Goal: Transaction & Acquisition: Purchase product/service

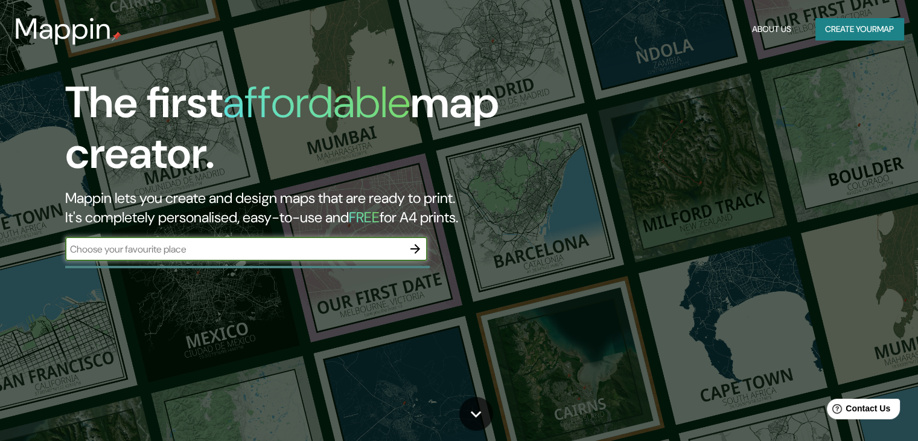
click at [371, 250] on input "text" at bounding box center [234, 249] width 338 height 14
type input "mexico"
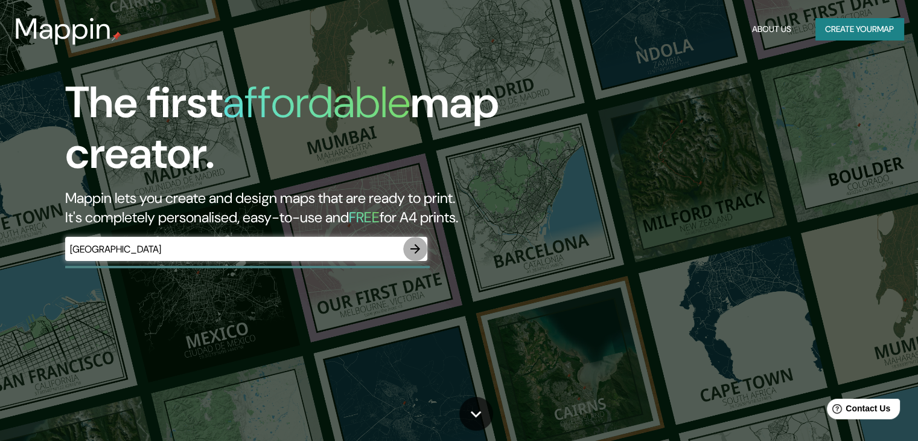
click at [413, 246] on icon "button" at bounding box center [415, 248] width 14 height 14
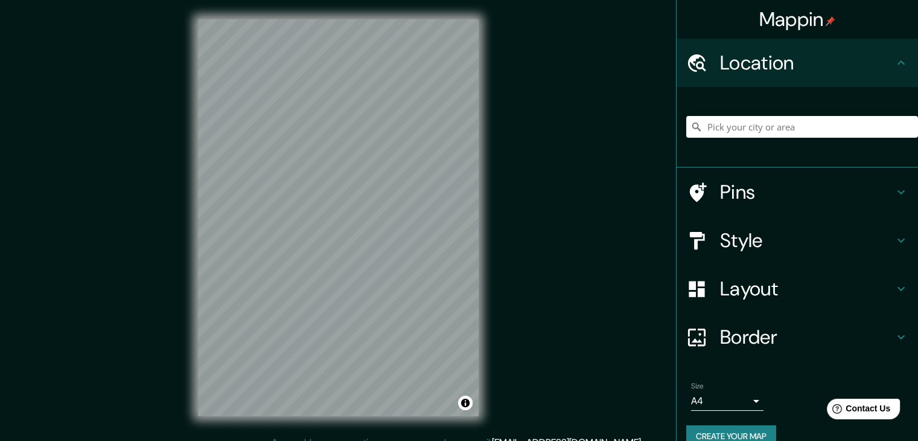
click at [488, 228] on div "© Mapbox © OpenStreetMap Improve this map" at bounding box center [338, 217] width 319 height 435
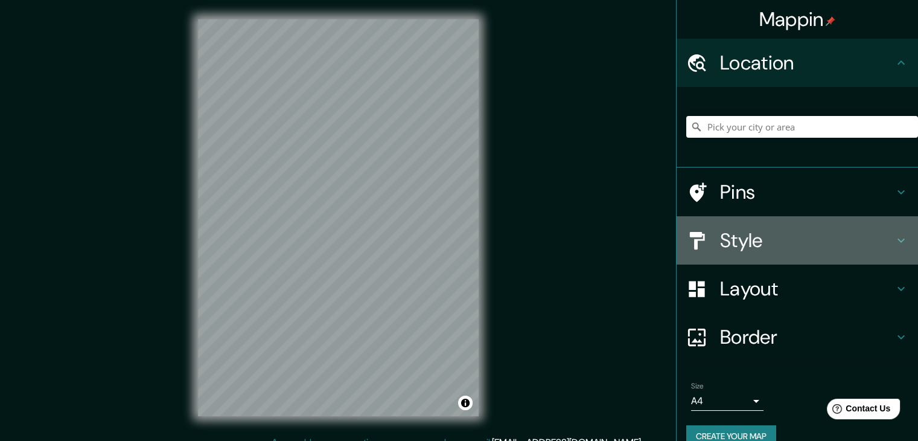
click at [897, 240] on icon at bounding box center [900, 240] width 7 height 4
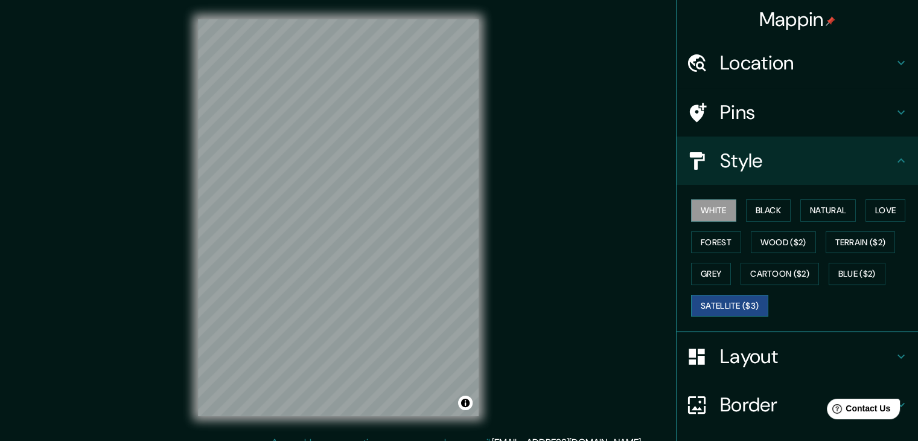
click at [709, 302] on button "Satellite ($3)" at bounding box center [729, 306] width 77 height 22
click at [855, 235] on button "Terrain ($2)" at bounding box center [861, 242] width 70 height 22
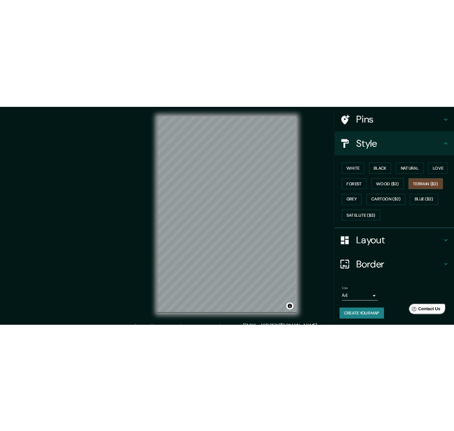
scroll to position [84, 0]
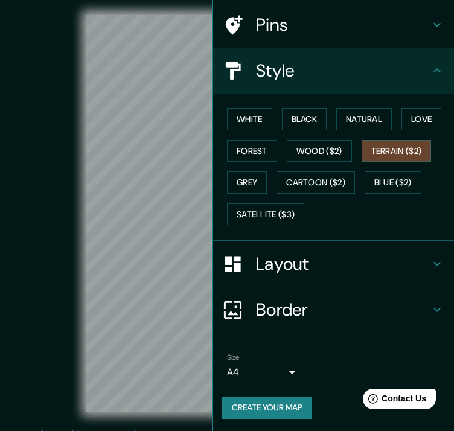
click at [78, 207] on div "© Mapbox © OpenStreetMap Improve this map" at bounding box center [227, 213] width 409 height 388
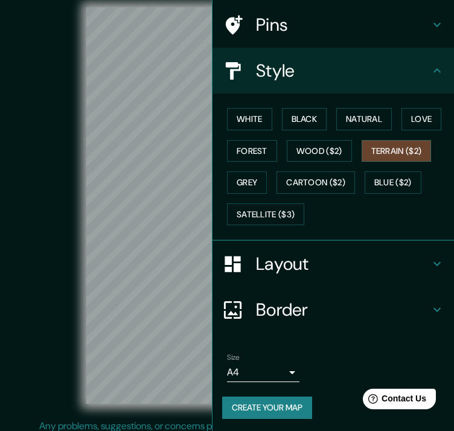
scroll to position [0, 0]
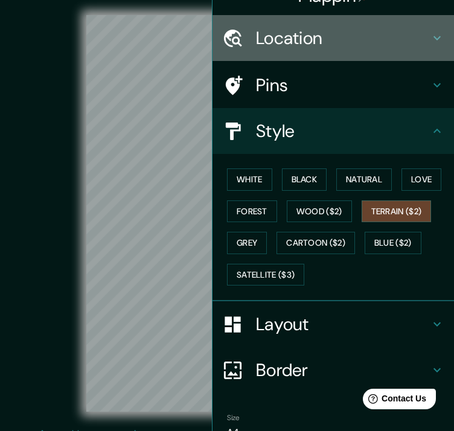
click at [372, 34] on h4 "Location" at bounding box center [343, 38] width 174 height 22
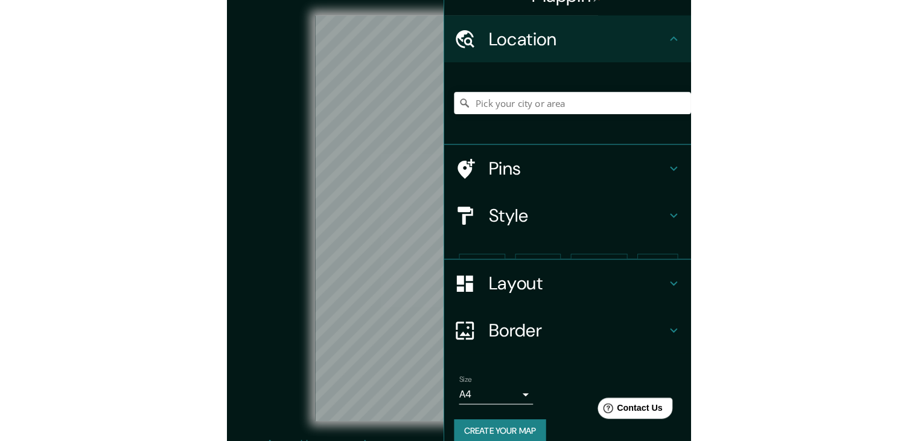
scroll to position [18, 0]
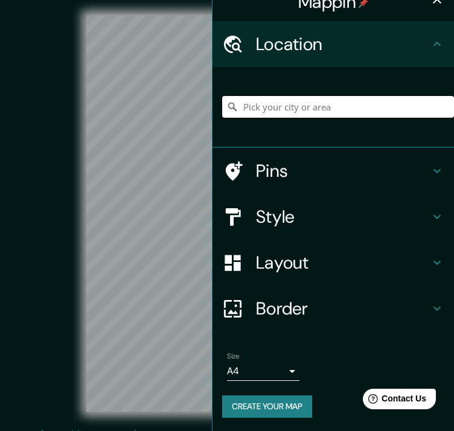
click at [290, 97] on input "Pick your city or area" at bounding box center [338, 107] width 232 height 22
type input "Olot, [GEOGRAPHIC_DATA], [GEOGRAPHIC_DATA]"
click at [73, 310] on div "© Mapbox © OpenStreetMap Improve this map" at bounding box center [227, 213] width 409 height 388
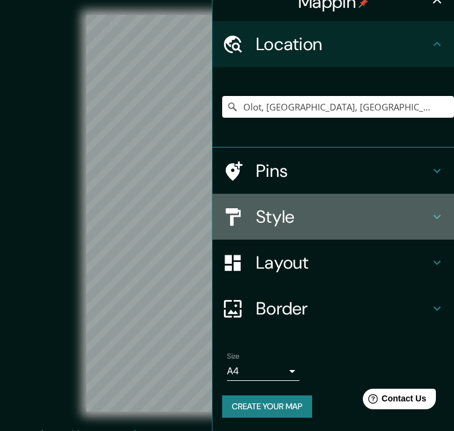
click at [302, 210] on h4 "Style" at bounding box center [343, 217] width 174 height 22
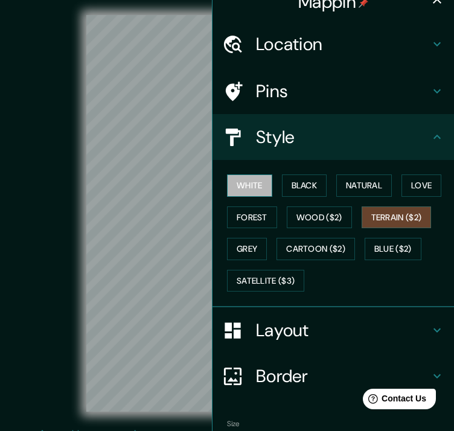
click at [246, 186] on button "White" at bounding box center [249, 185] width 45 height 22
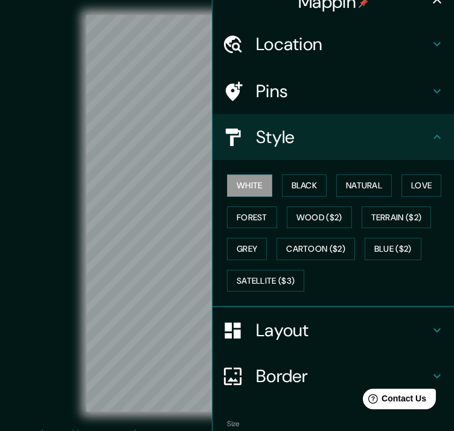
click at [58, 267] on div "© Mapbox © OpenStreetMap Improve this map" at bounding box center [227, 213] width 409 height 388
click at [250, 278] on button "Satellite ($3)" at bounding box center [265, 281] width 77 height 22
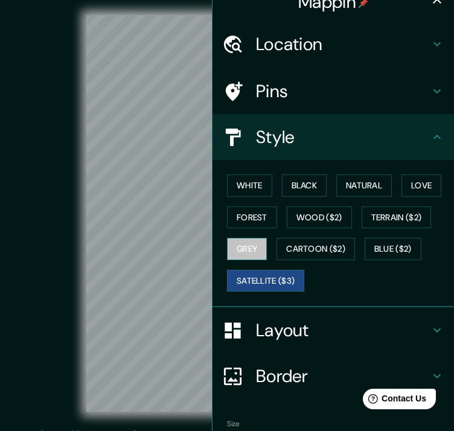
click at [246, 255] on button "Grey" at bounding box center [247, 249] width 40 height 22
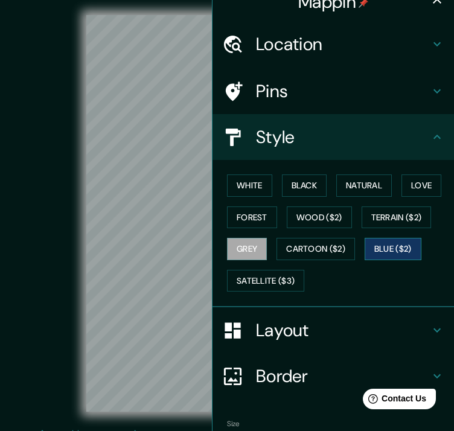
click at [393, 243] on button "Blue ($2)" at bounding box center [393, 249] width 57 height 22
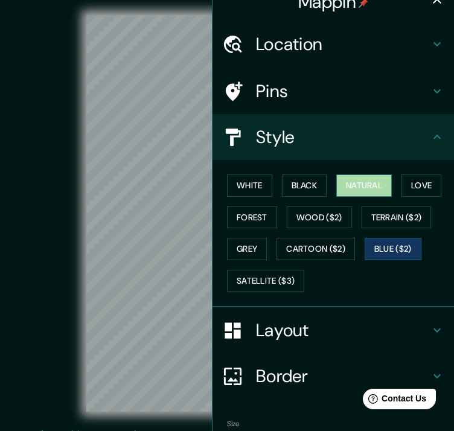
click at [369, 190] on button "Natural" at bounding box center [364, 185] width 56 height 22
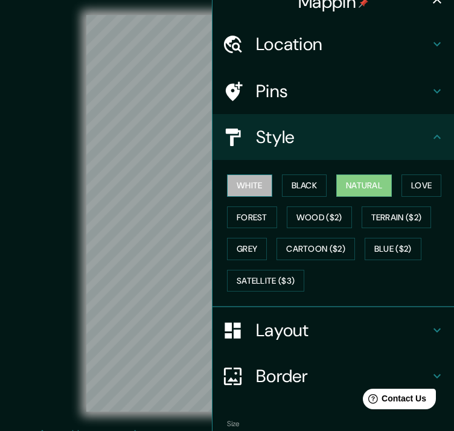
click at [229, 191] on button "White" at bounding box center [249, 185] width 45 height 22
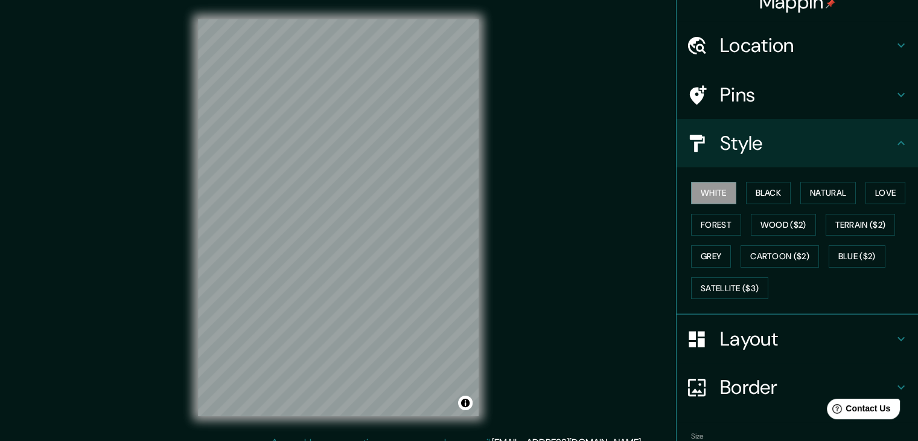
scroll to position [16, 0]
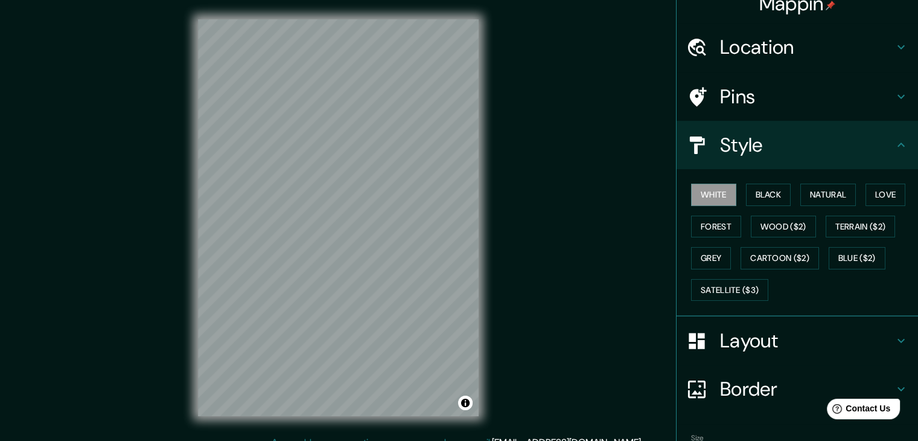
click at [884, 331] on h4 "Layout" at bounding box center [807, 340] width 174 height 24
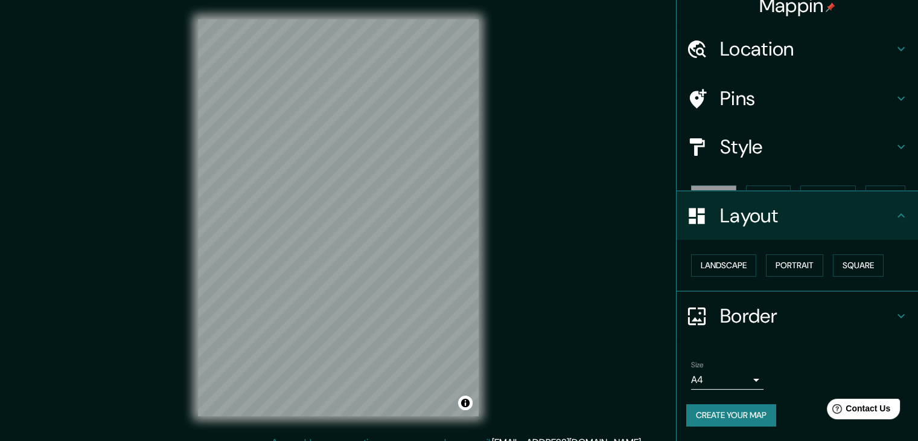
scroll to position [0, 0]
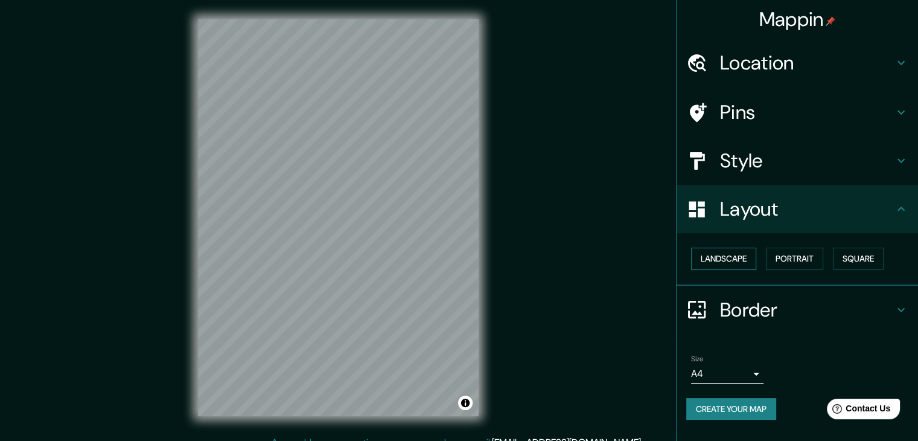
click at [741, 259] on button "Landscape" at bounding box center [723, 258] width 65 height 22
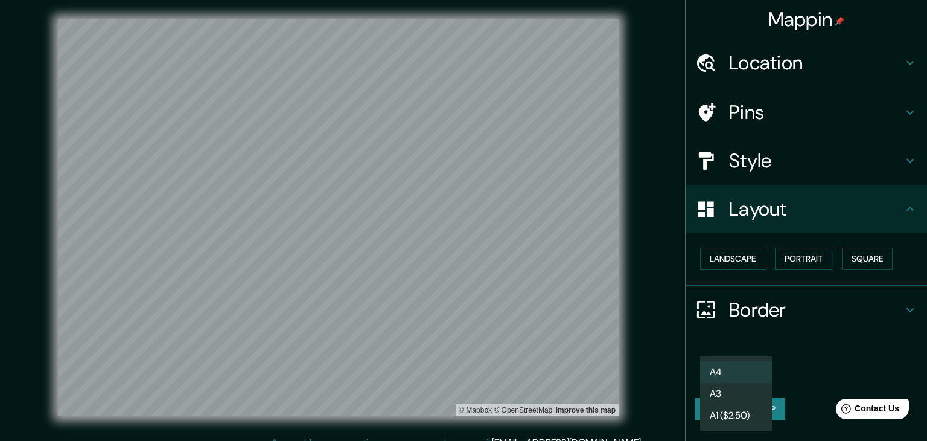
click at [754, 372] on body "Mappin Location Olot, provincia de Gerona, España Olot provincia de Gerona, Esp…" at bounding box center [463, 220] width 927 height 441
click at [753, 395] on li "A3" at bounding box center [736, 394] width 72 height 22
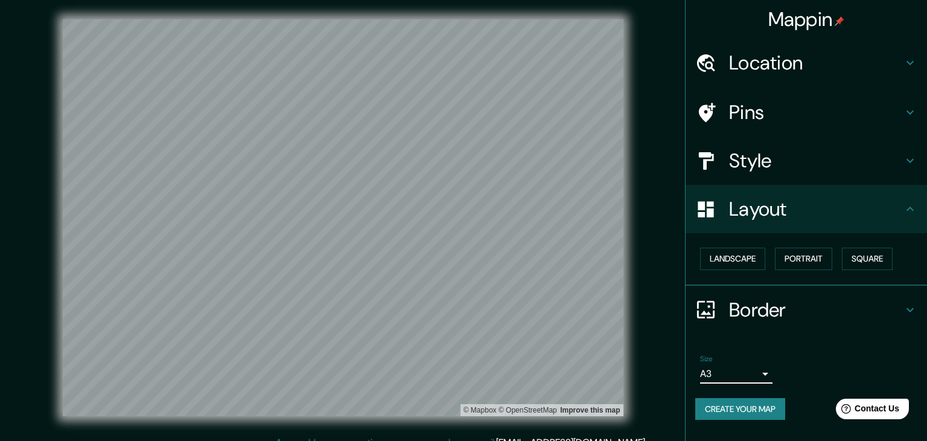
click at [756, 371] on body "Mappin Location Olot, provincia de Gerona, España Olot provincia de Gerona, Esp…" at bounding box center [463, 220] width 927 height 441
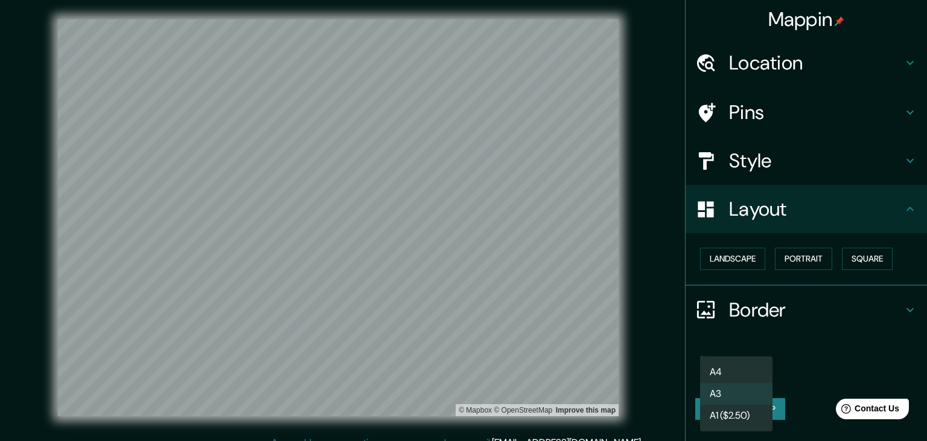
click at [753, 418] on li "A1 ($2.50)" at bounding box center [736, 415] width 72 height 22
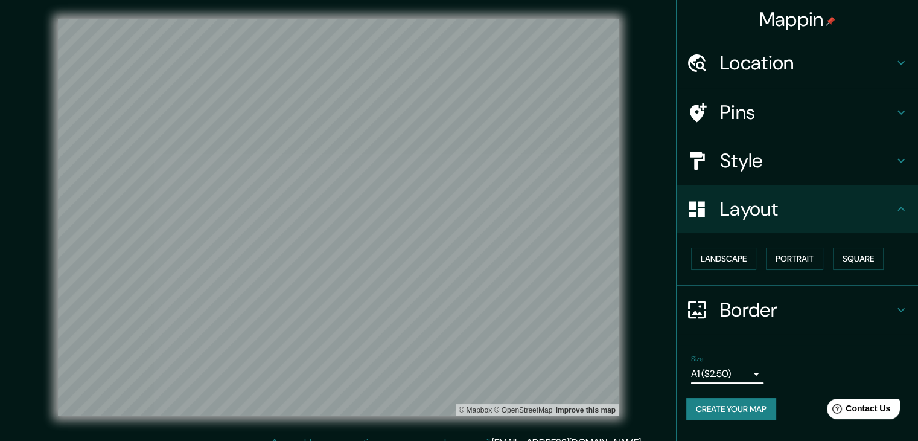
click at [752, 374] on body "Mappin Location Olot, provincia de Gerona, España Olot provincia de Gerona, Esp…" at bounding box center [459, 220] width 918 height 441
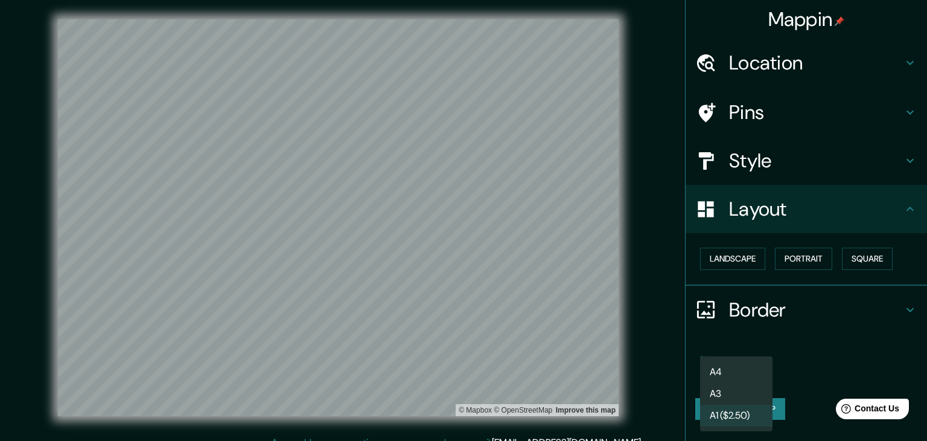
click at [748, 397] on li "A3" at bounding box center [736, 394] width 72 height 22
type input "a4"
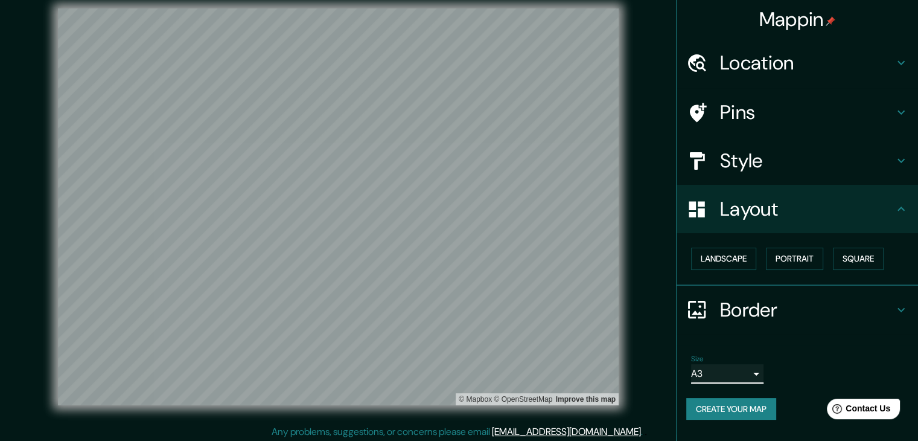
scroll to position [14, 0]
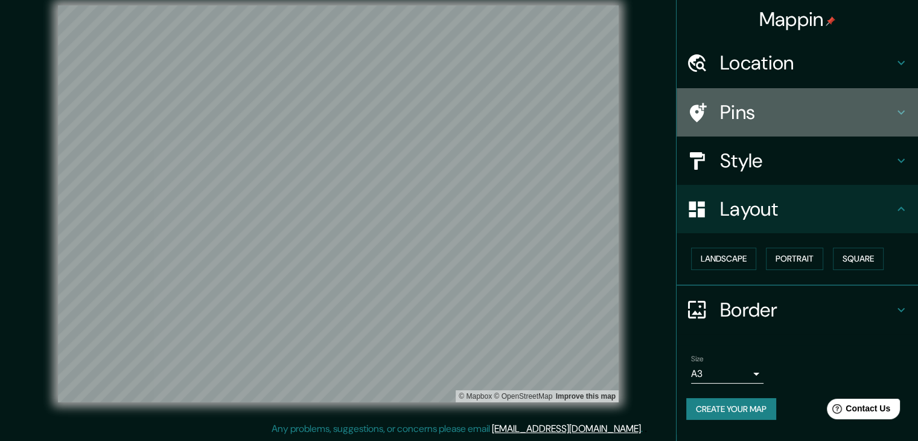
click at [769, 110] on h4 "Pins" at bounding box center [807, 112] width 174 height 24
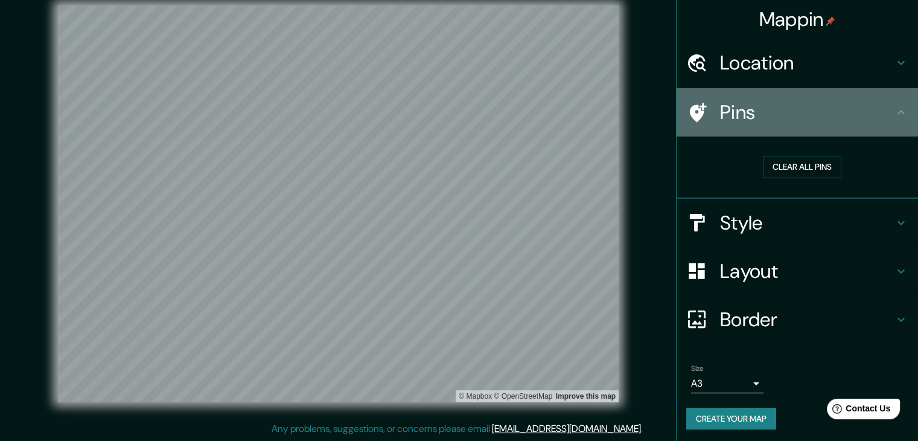
click at [769, 110] on h4 "Pins" at bounding box center [807, 112] width 174 height 24
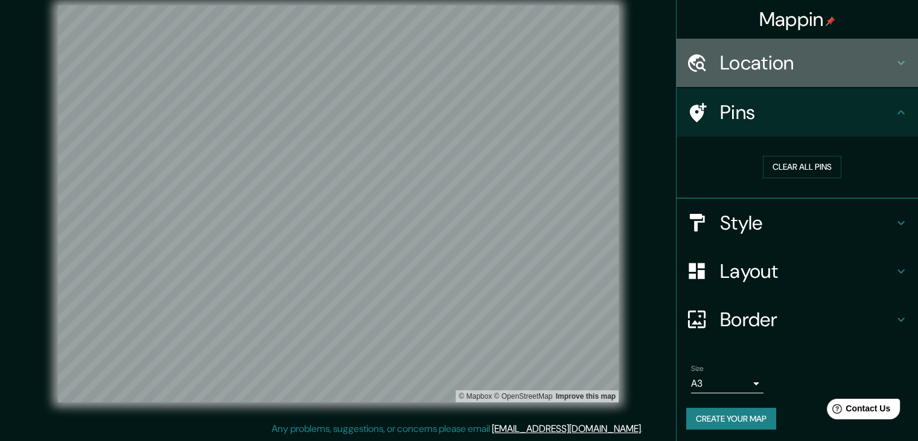
click at [780, 68] on h4 "Location" at bounding box center [807, 63] width 174 height 24
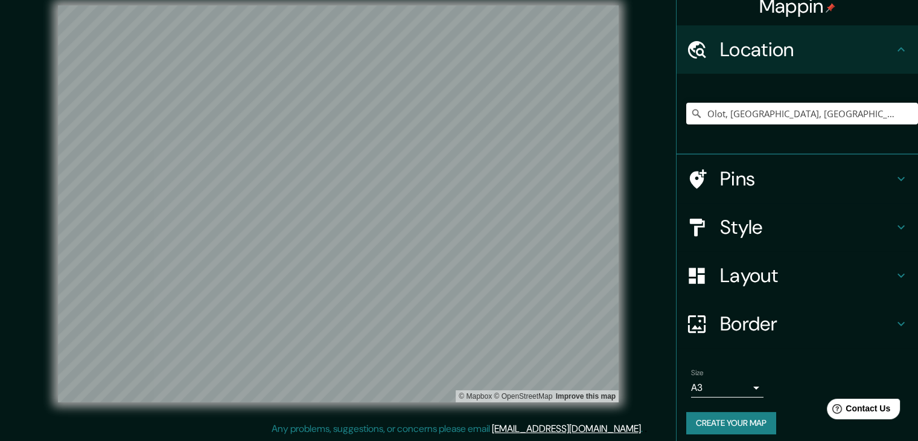
scroll to position [21, 0]
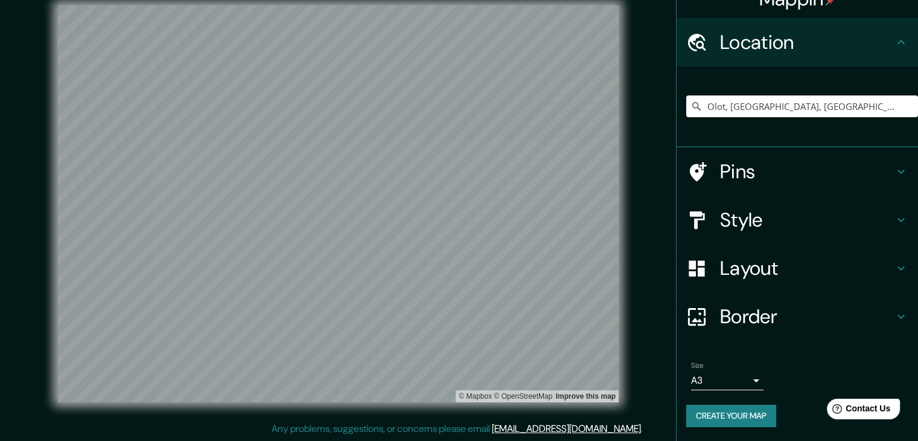
click at [702, 408] on button "Create your map" at bounding box center [731, 415] width 90 height 22
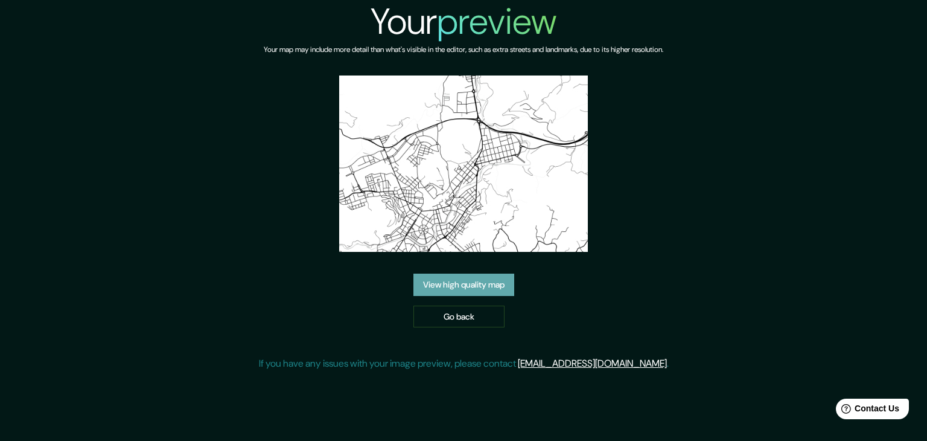
click at [491, 289] on link "View high quality map" at bounding box center [463, 284] width 101 height 22
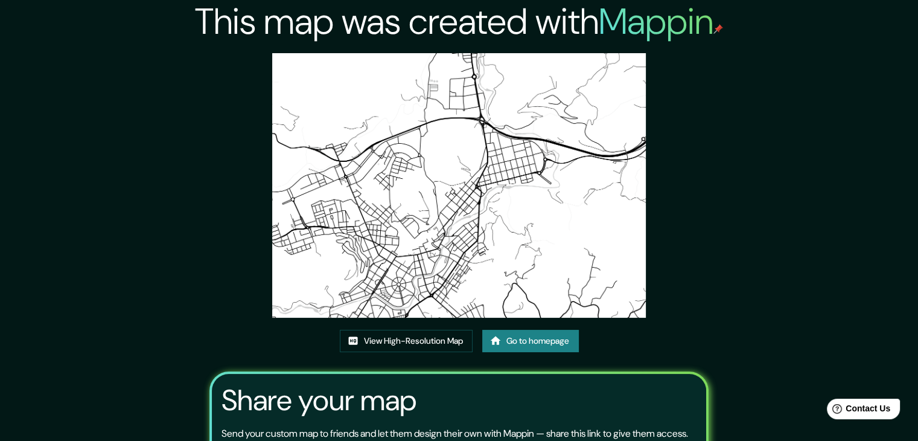
click at [459, 208] on img at bounding box center [459, 185] width 374 height 264
click at [439, 293] on img at bounding box center [459, 185] width 374 height 264
click at [378, 343] on link "View High-Resolution Map" at bounding box center [406, 341] width 133 height 22
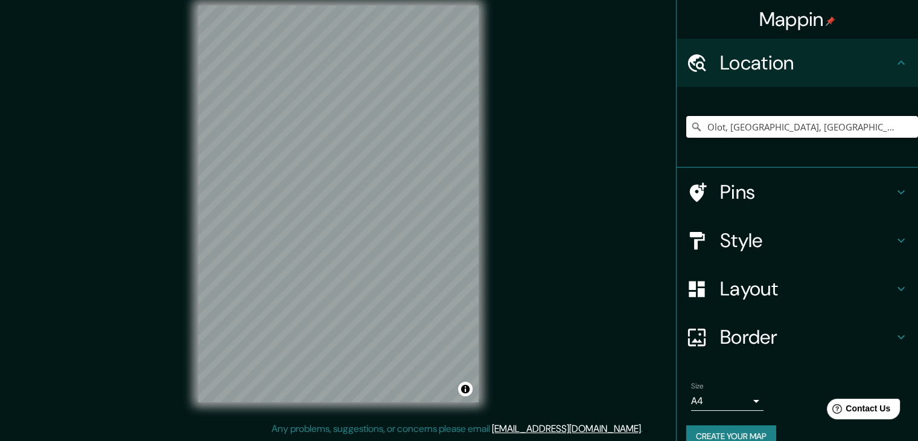
click at [782, 130] on input "Olot, provincia de Gerona, España" at bounding box center [802, 127] width 232 height 22
click at [882, 126] on input "Olot, provincia de Gerona, España" at bounding box center [802, 127] width 232 height 22
click at [887, 126] on input "Olot, provincia de Gerona, España" at bounding box center [802, 127] width 232 height 22
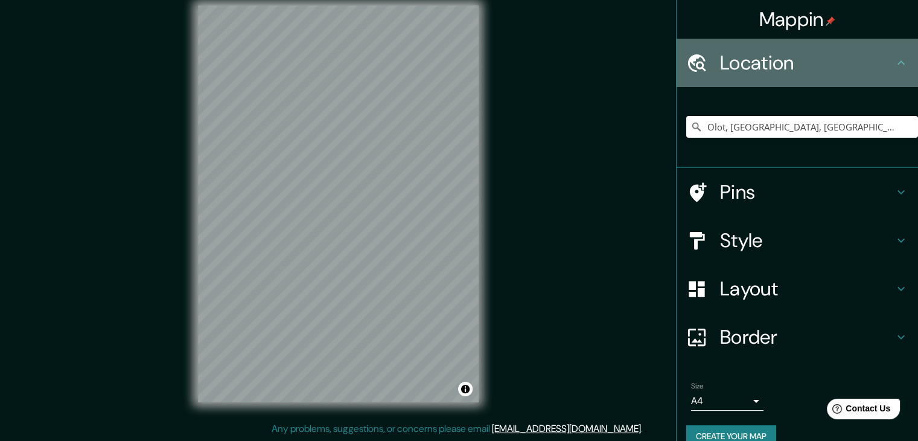
click at [858, 61] on h4 "Location" at bounding box center [807, 63] width 174 height 24
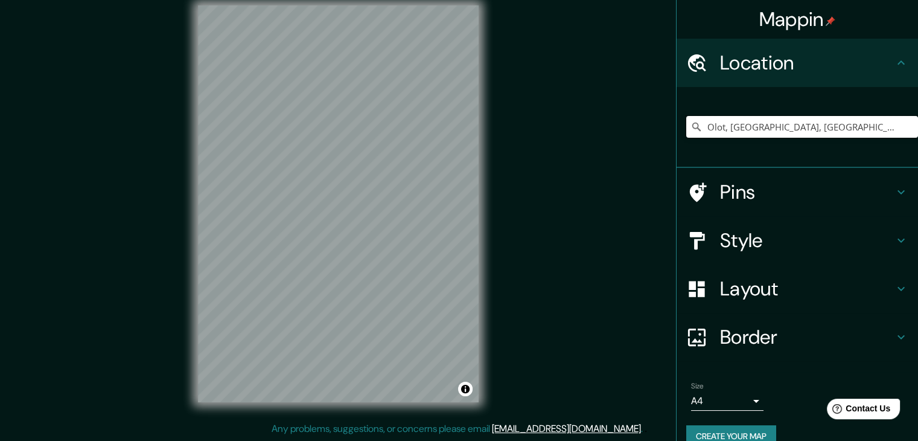
drag, startPoint x: 862, startPoint y: 127, endPoint x: 567, endPoint y: 148, distance: 295.3
click at [567, 148] on div "Mappin Location Olot, provincia de Gerona, España Pins Style Layout Border Choo…" at bounding box center [459, 213] width 918 height 454
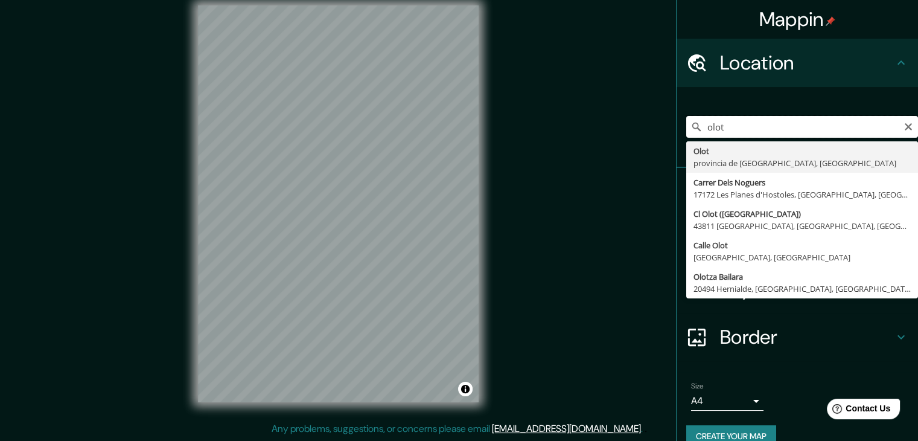
type input "Olot, provincia de Gerona, España"
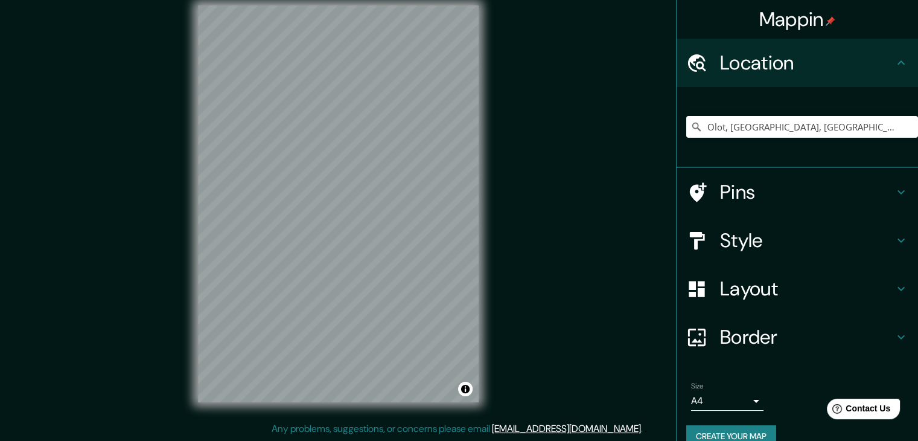
click at [502, 162] on div "Mappin Location Olot, provincia de Gerona, España Olot provincia de Gerona, Esp…" at bounding box center [459, 213] width 918 height 454
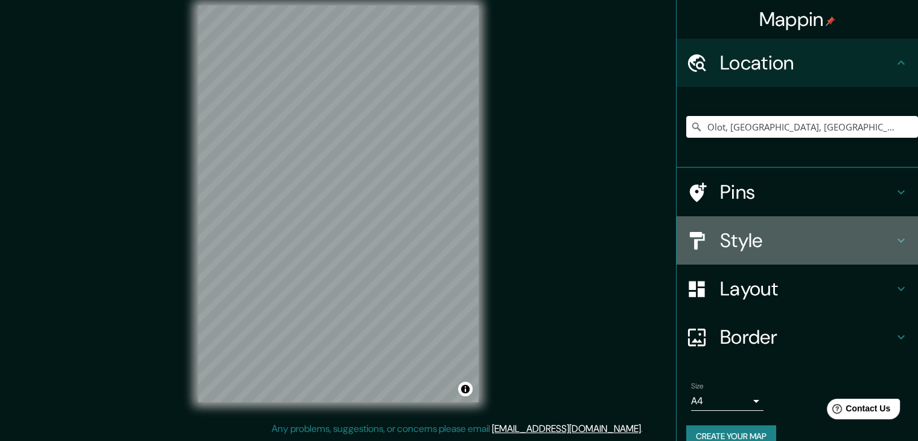
click at [884, 243] on h4 "Style" at bounding box center [807, 240] width 174 height 24
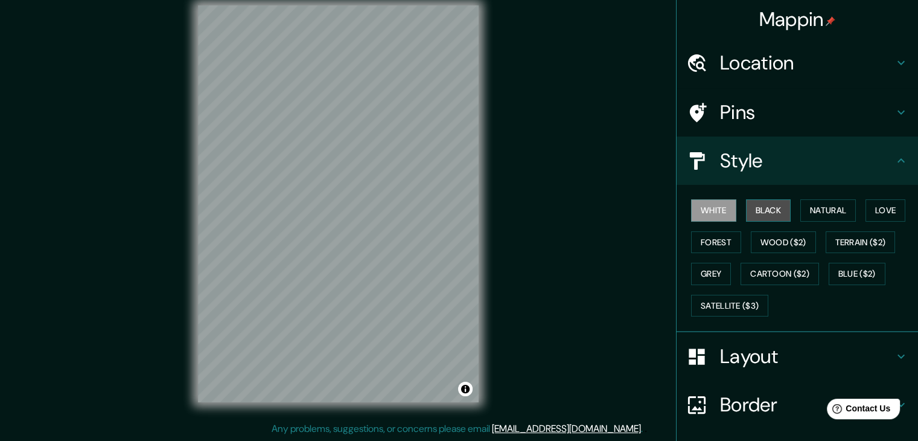
click at [769, 201] on button "Black" at bounding box center [768, 210] width 45 height 22
click at [867, 169] on h4 "Style" at bounding box center [807, 160] width 174 height 24
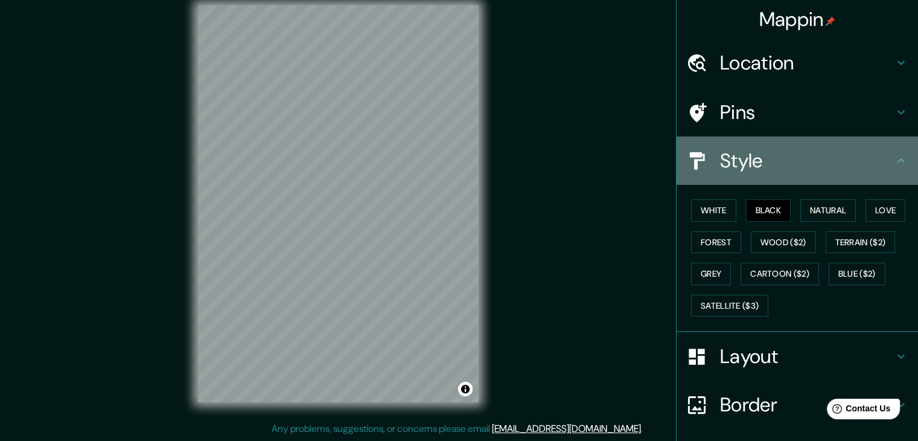
click at [894, 155] on icon at bounding box center [901, 160] width 14 height 14
click at [894, 154] on icon at bounding box center [901, 160] width 14 height 14
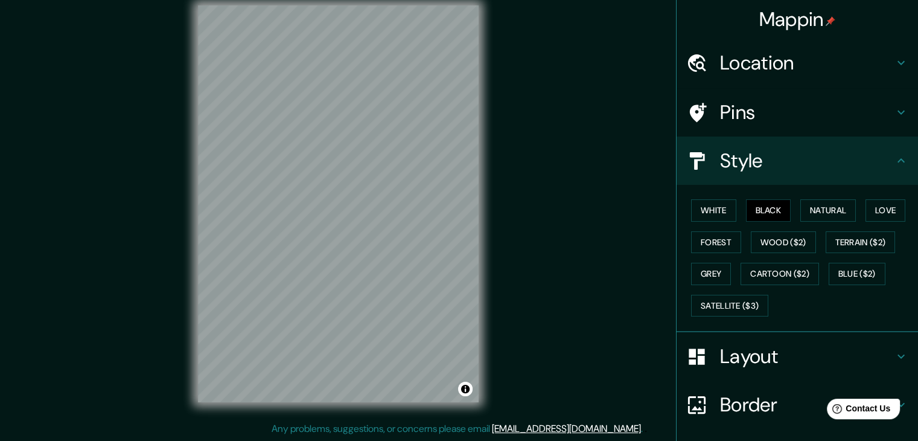
click at [785, 365] on h4 "Layout" at bounding box center [807, 356] width 174 height 24
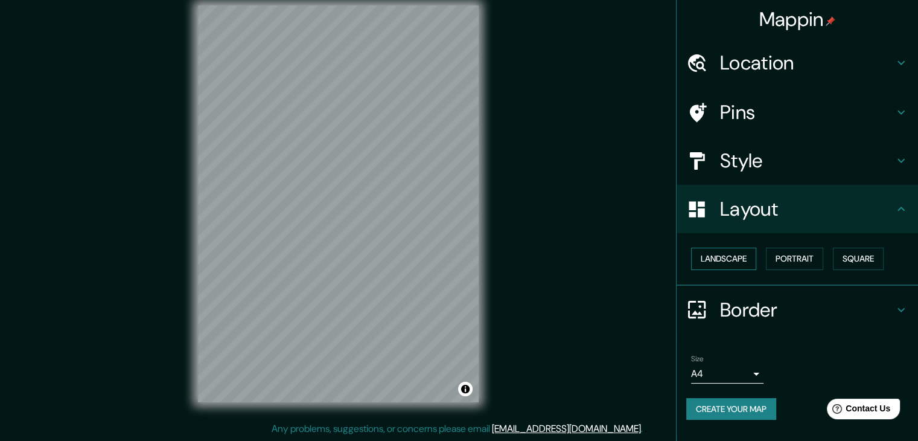
click at [725, 256] on button "Landscape" at bounding box center [723, 258] width 65 height 22
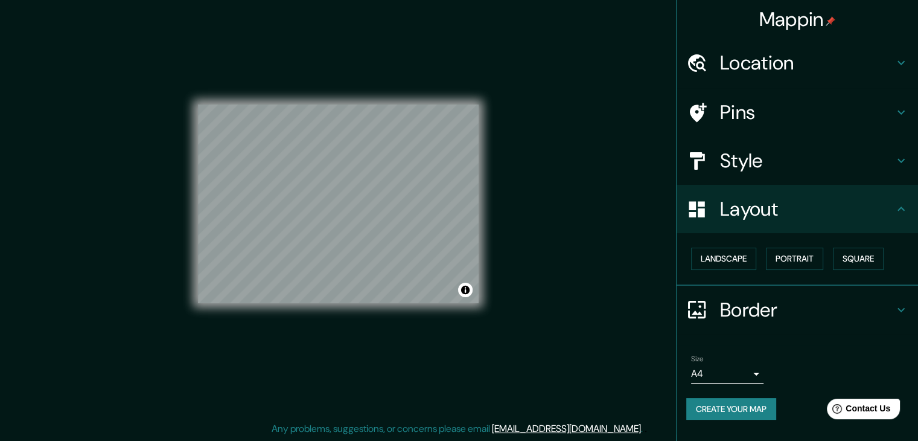
click at [753, 368] on body "Mappin Location [GEOGRAPHIC_DATA], [GEOGRAPHIC_DATA], [GEOGRAPHIC_DATA] [GEOGRA…" at bounding box center [459, 206] width 918 height 441
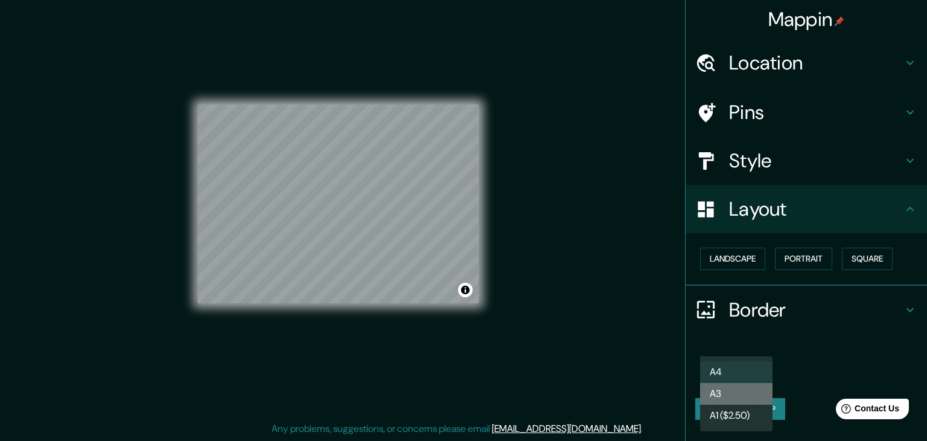
click at [731, 386] on li "A3" at bounding box center [736, 394] width 72 height 22
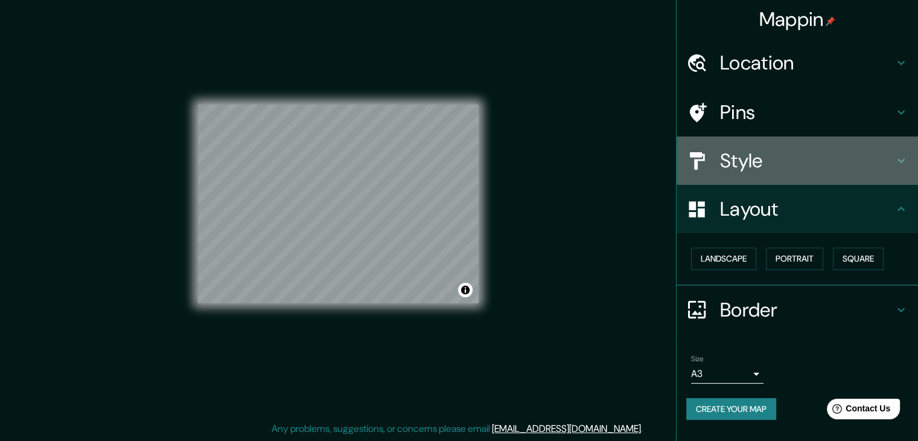
click at [774, 162] on h4 "Style" at bounding box center [807, 160] width 174 height 24
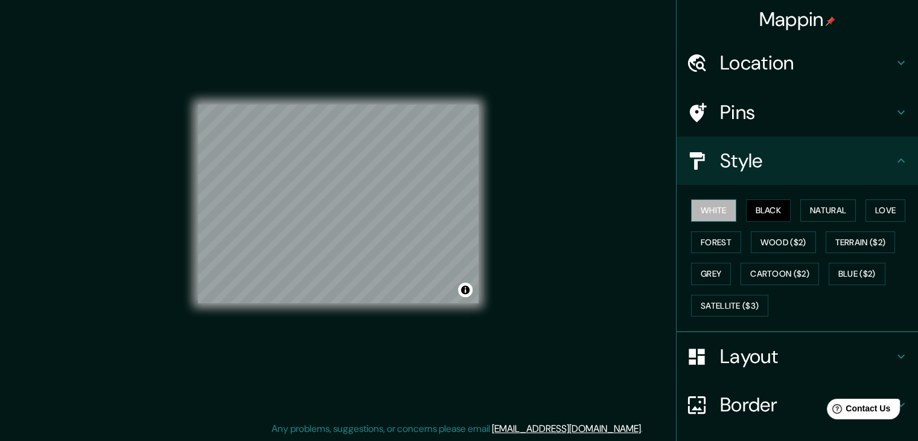
click at [693, 208] on button "White" at bounding box center [713, 210] width 45 height 22
click at [820, 207] on button "Natural" at bounding box center [828, 210] width 56 height 22
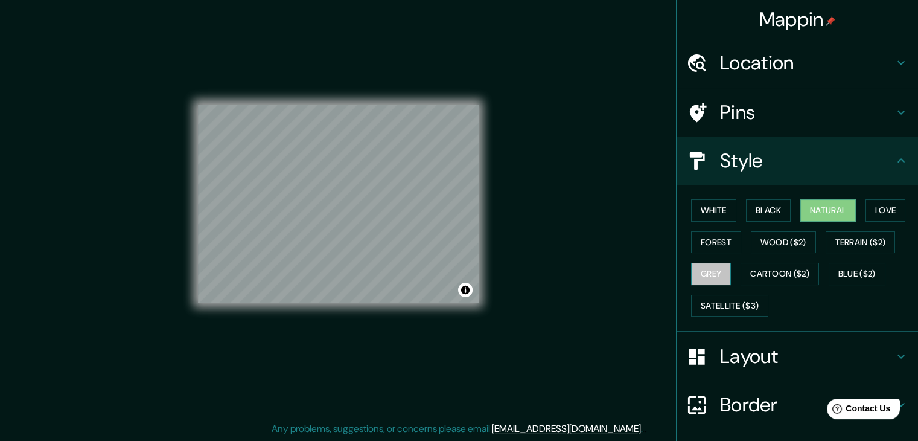
click at [704, 273] on button "Grey" at bounding box center [711, 274] width 40 height 22
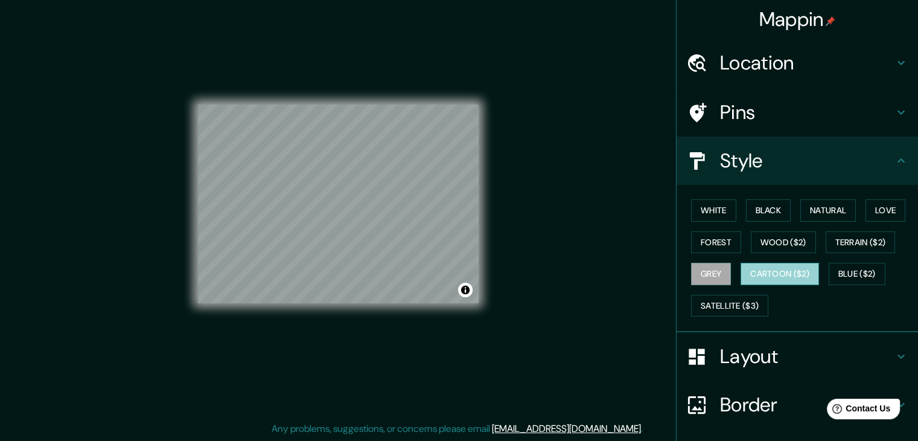
click at [767, 272] on button "Cartoon ($2)" at bounding box center [780, 274] width 78 height 22
click at [868, 269] on button "Blue ($2)" at bounding box center [857, 274] width 57 height 22
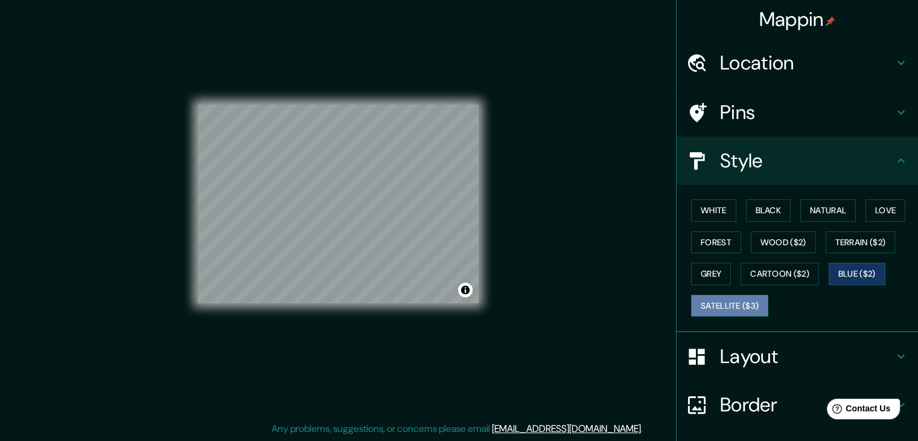
click at [725, 303] on button "Satellite ($3)" at bounding box center [729, 306] width 77 height 22
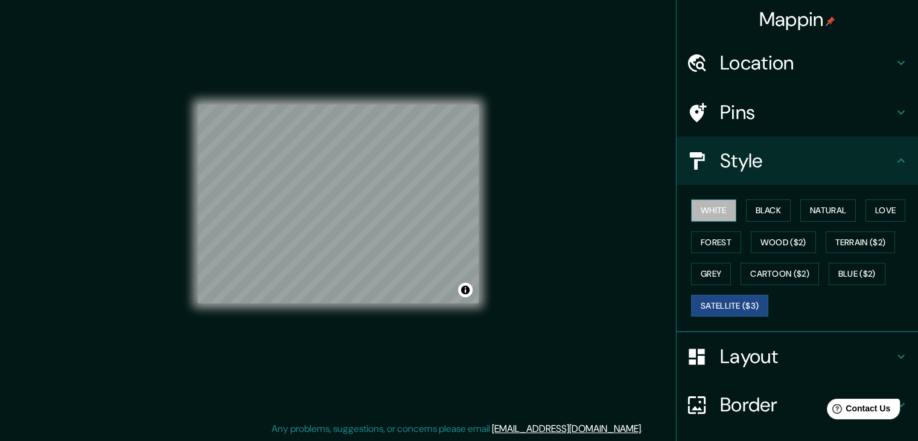
click at [706, 212] on button "White" at bounding box center [713, 210] width 45 height 22
click at [705, 296] on button "Satellite ($3)" at bounding box center [729, 306] width 77 height 22
click at [709, 212] on button "White" at bounding box center [713, 210] width 45 height 22
click at [764, 203] on button "Black" at bounding box center [768, 210] width 45 height 22
click at [714, 211] on button "White" at bounding box center [713, 210] width 45 height 22
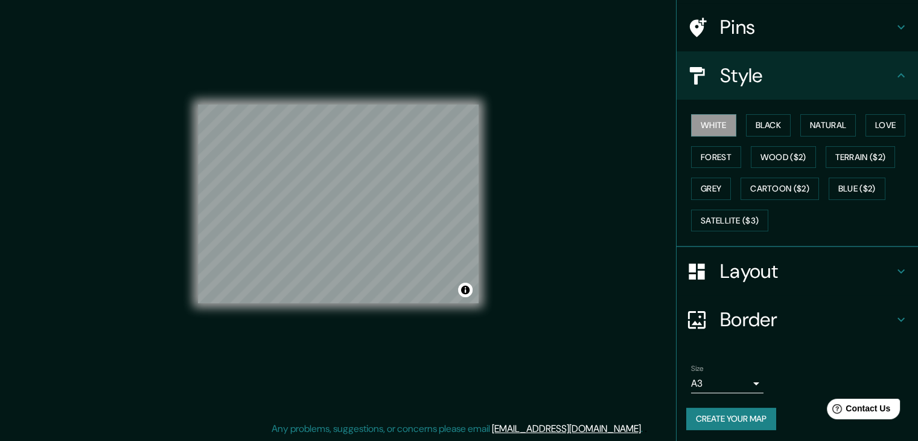
scroll to position [87, 0]
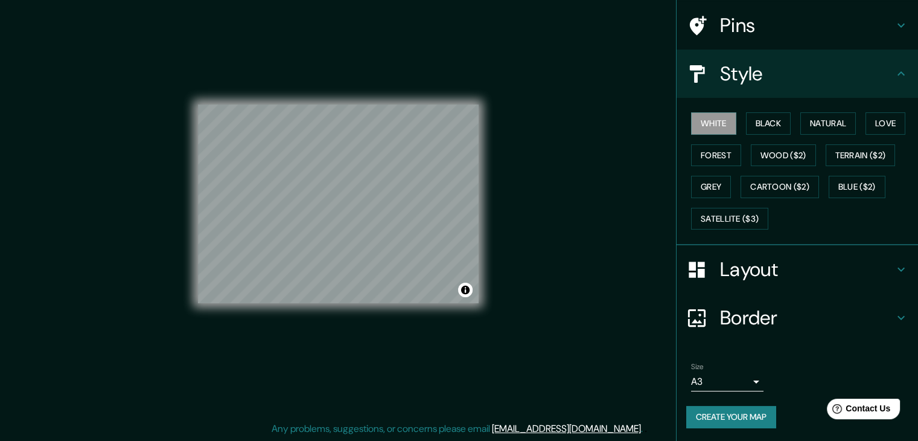
click at [733, 416] on button "Create your map" at bounding box center [731, 417] width 90 height 22
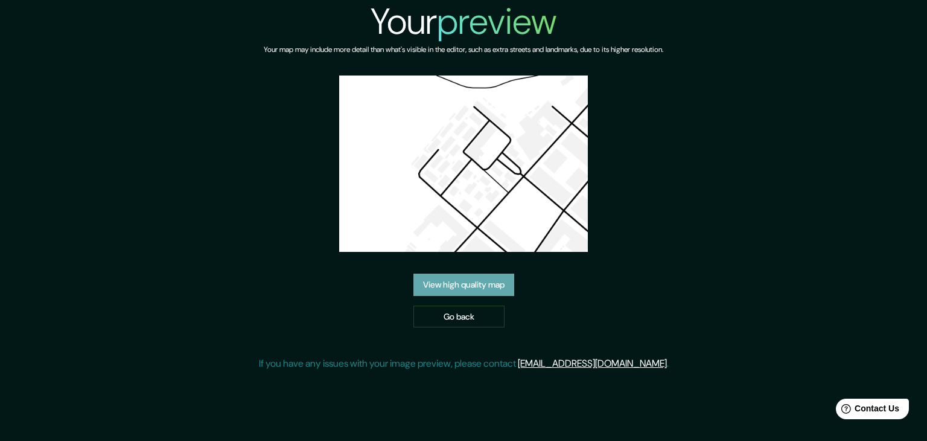
click at [463, 273] on link "View high quality map" at bounding box center [463, 284] width 101 height 22
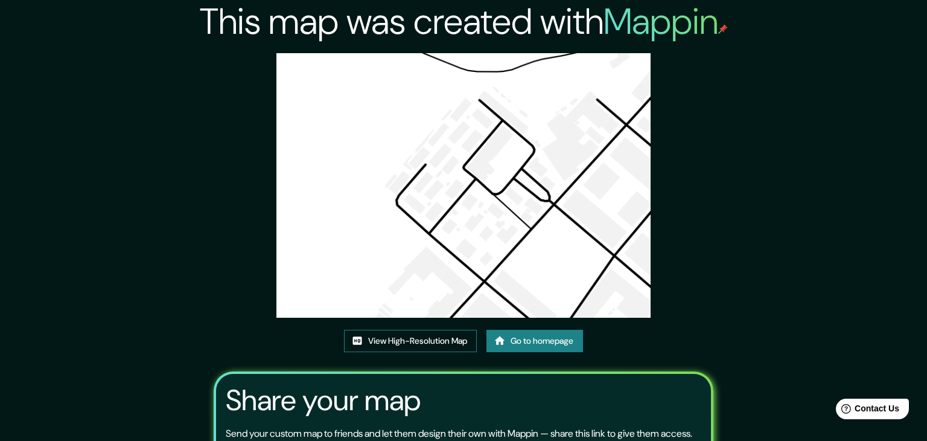
click at [442, 330] on link "View High-Resolution Map" at bounding box center [410, 341] width 133 height 22
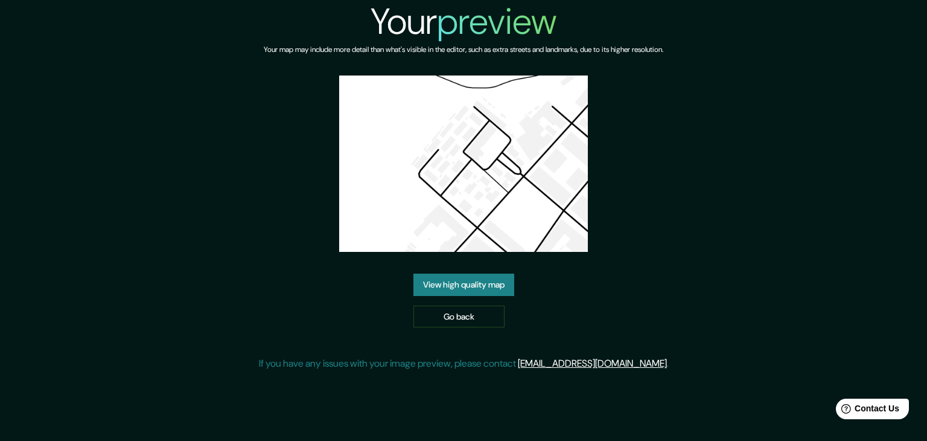
click at [463, 273] on link "View high quality map" at bounding box center [463, 284] width 101 height 22
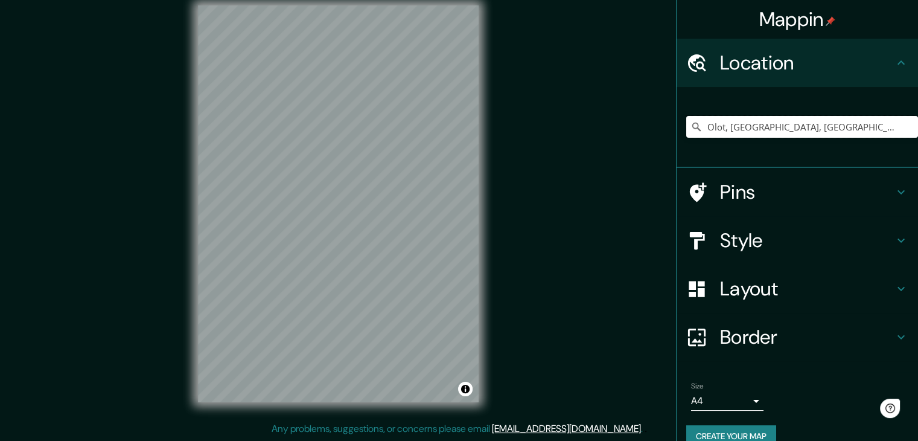
drag, startPoint x: 890, startPoint y: 126, endPoint x: 505, endPoint y: 131, distance: 385.1
click at [506, 131] on div "Mappin Location [GEOGRAPHIC_DATA], [GEOGRAPHIC_DATA], [GEOGRAPHIC_DATA] Pins St…" at bounding box center [459, 213] width 918 height 454
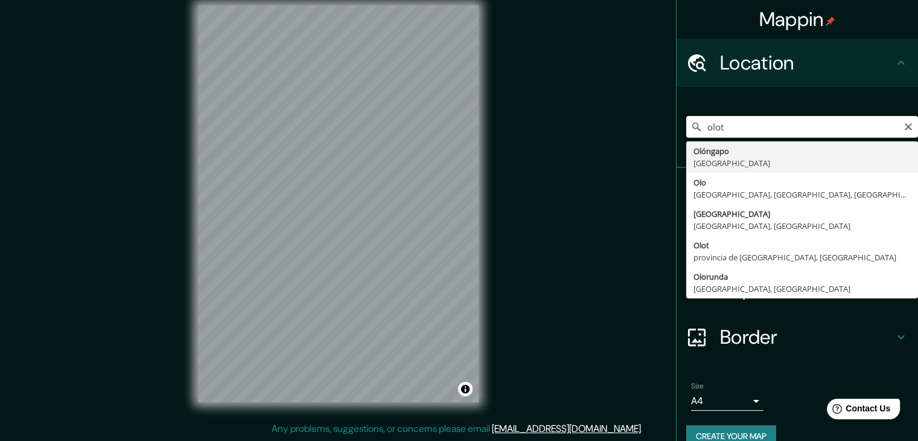
type input "Olot, [GEOGRAPHIC_DATA], [GEOGRAPHIC_DATA]"
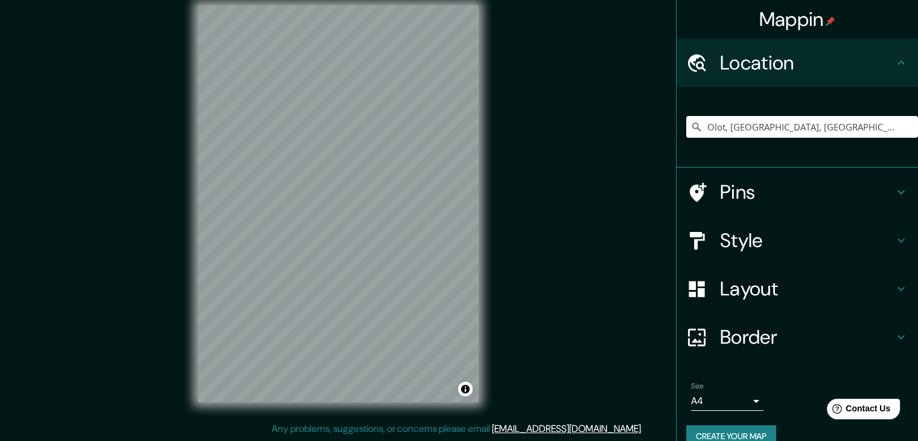
click at [830, 243] on h4 "Style" at bounding box center [807, 240] width 174 height 24
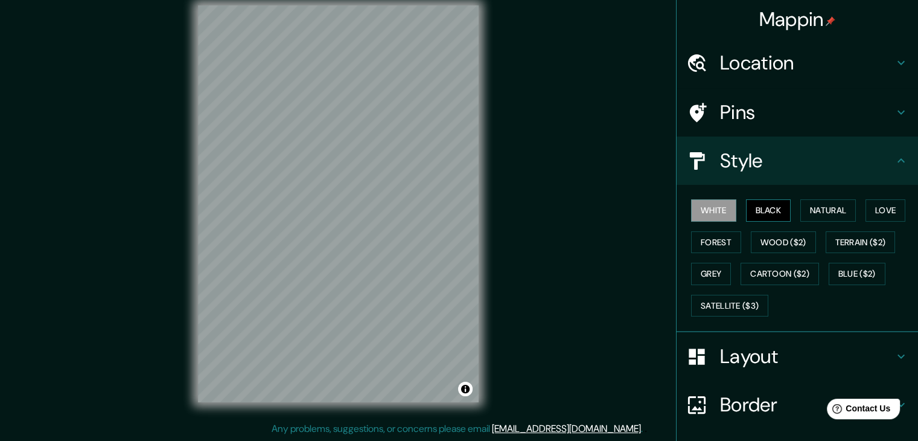
click at [772, 209] on button "Black" at bounding box center [768, 210] width 45 height 22
click at [832, 212] on button "Natural" at bounding box center [828, 210] width 56 height 22
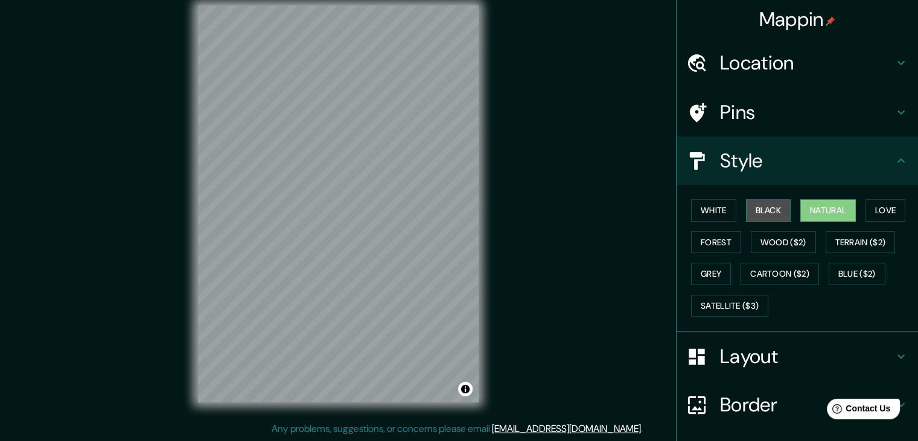
click at [774, 212] on button "Black" at bounding box center [768, 210] width 45 height 22
click at [768, 363] on h4 "Layout" at bounding box center [807, 356] width 174 height 24
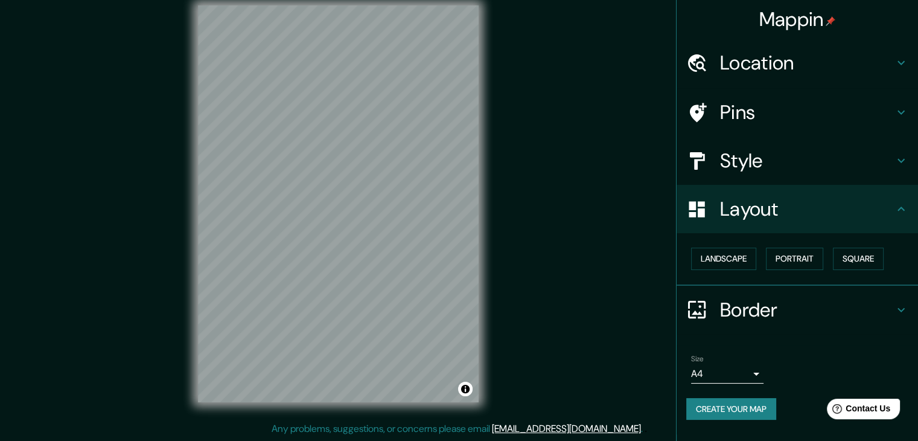
click at [756, 365] on body "Mappin Location [GEOGRAPHIC_DATA], [GEOGRAPHIC_DATA], [GEOGRAPHIC_DATA] [GEOGRA…" at bounding box center [459, 206] width 918 height 441
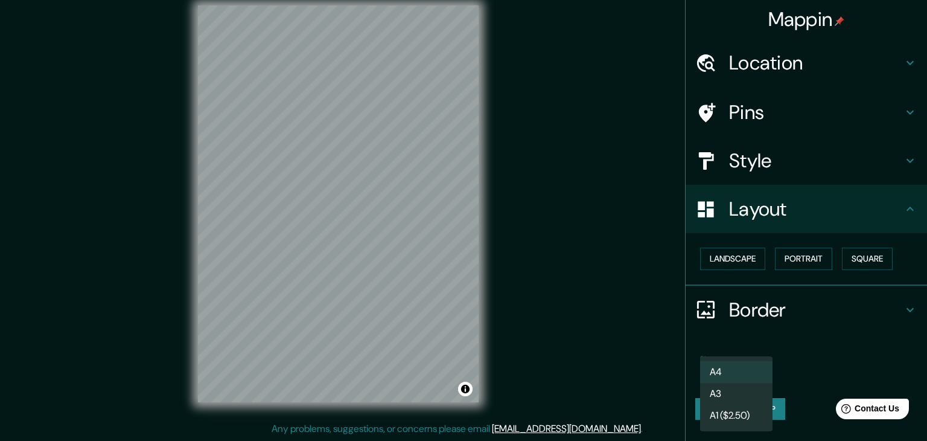
click at [753, 384] on li "A3" at bounding box center [736, 394] width 72 height 22
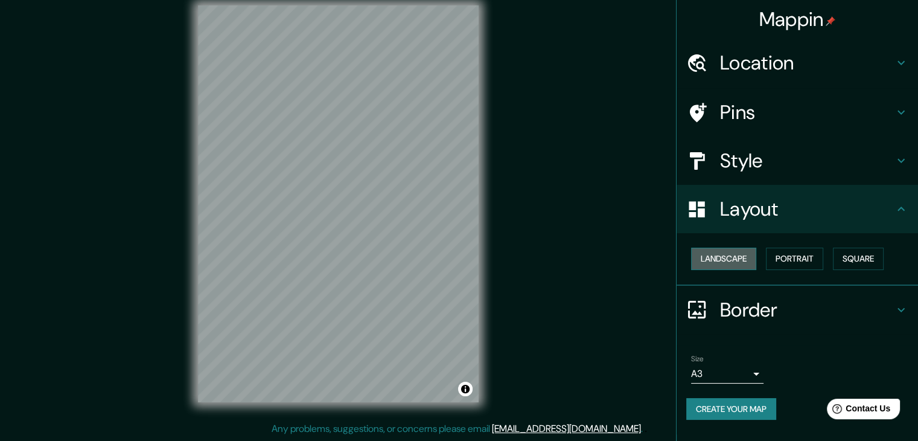
click at [748, 255] on button "Landscape" at bounding box center [723, 258] width 65 height 22
